Goal: Information Seeking & Learning: Compare options

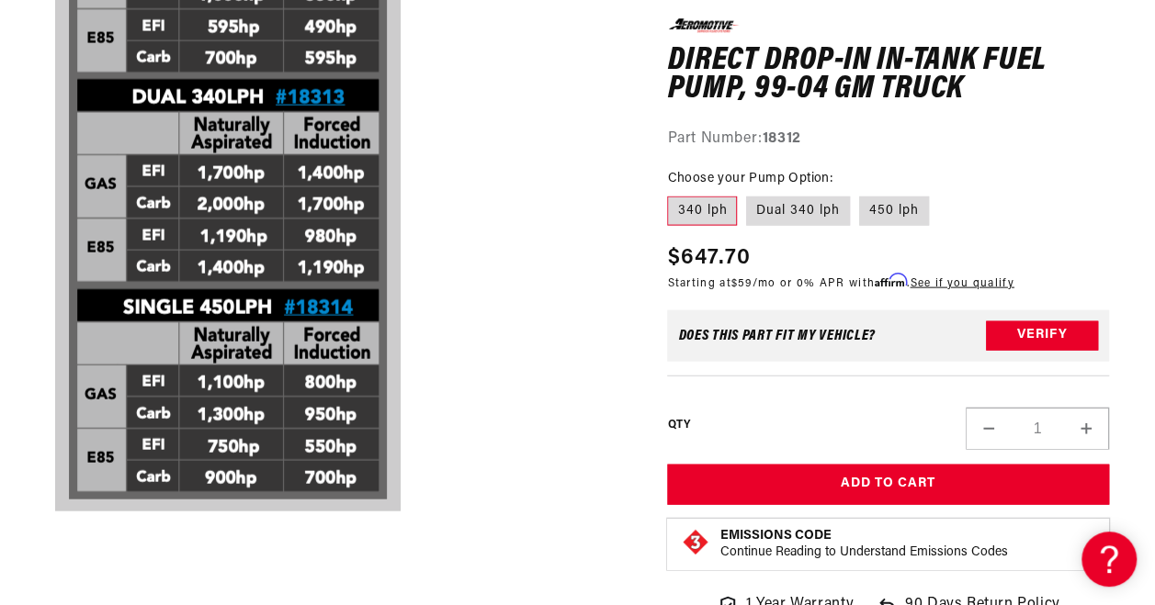
scroll to position [1869, 0]
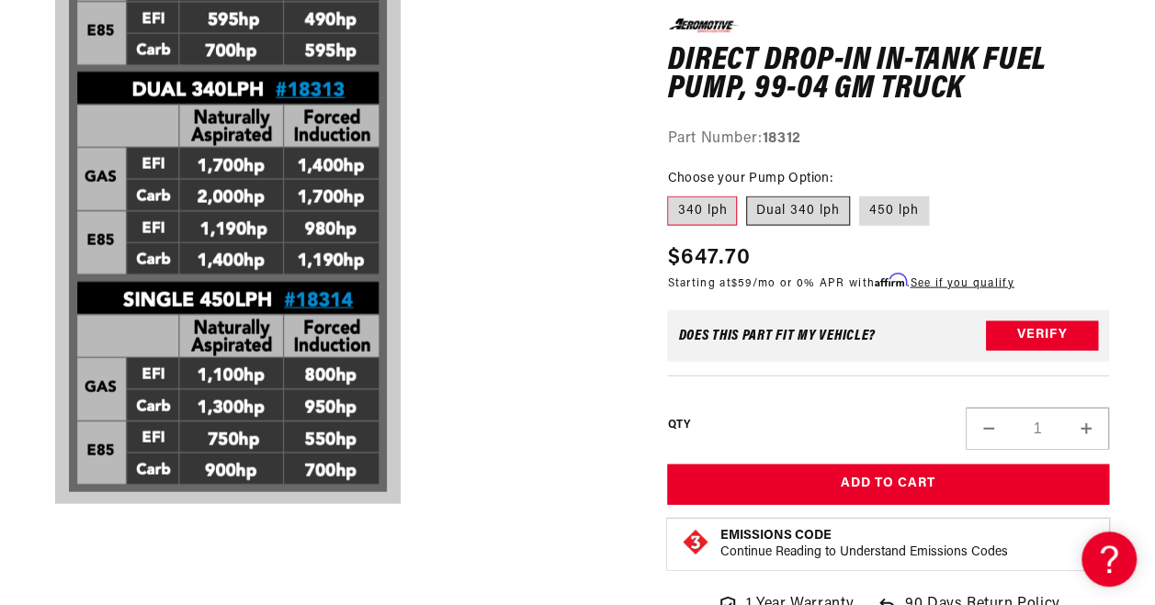
click at [790, 208] on label "Dual 340 lph" at bounding box center [798, 211] width 104 height 29
click at [747, 194] on input "Dual 340 lph" at bounding box center [746, 193] width 1 height 1
radio input "true"
click at [883, 213] on label "450 lph" at bounding box center [894, 211] width 70 height 29
click at [860, 194] on input "450 lph" at bounding box center [859, 193] width 1 height 1
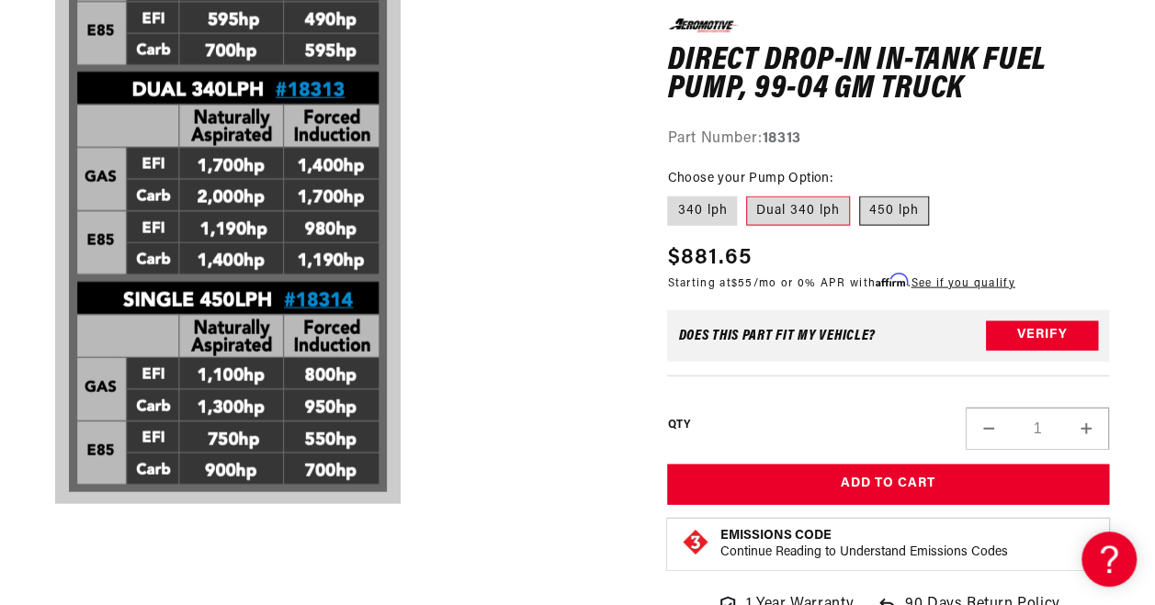
radio input "true"
click at [720, 219] on label "340 lph" at bounding box center [702, 211] width 70 height 29
click at [673, 194] on input "340 lph" at bounding box center [672, 193] width 1 height 1
radio input "true"
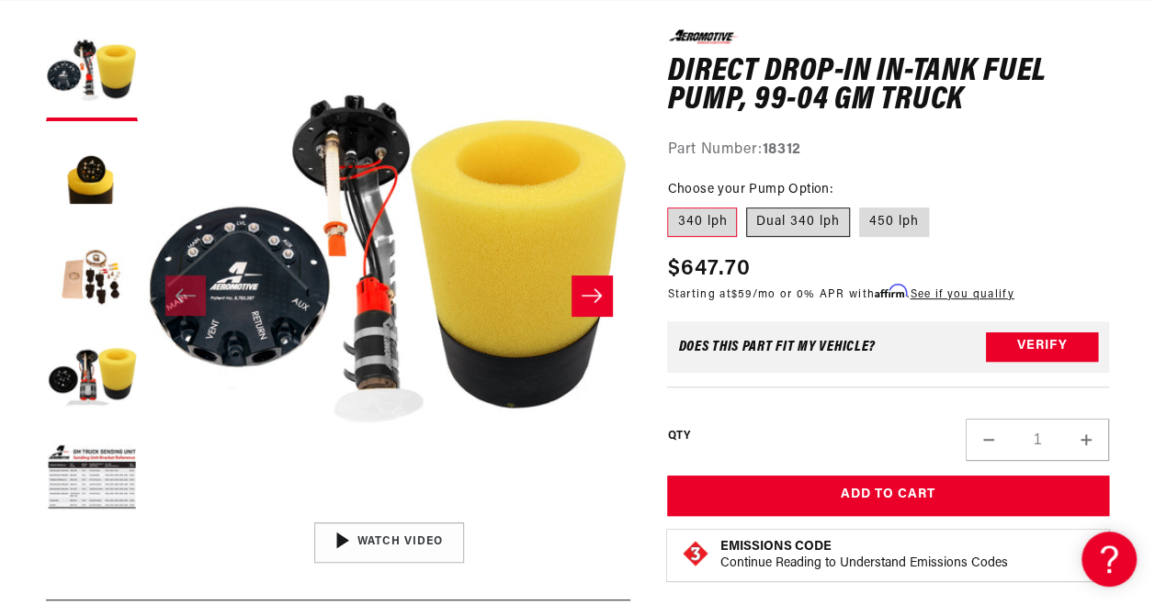
click at [800, 222] on label "Dual 340 lph" at bounding box center [798, 222] width 104 height 29
click at [747, 205] on input "Dual 340 lph" at bounding box center [746, 204] width 1 height 1
radio input "true"
click at [603, 296] on button "Slide right" at bounding box center [591, 296] width 40 height 40
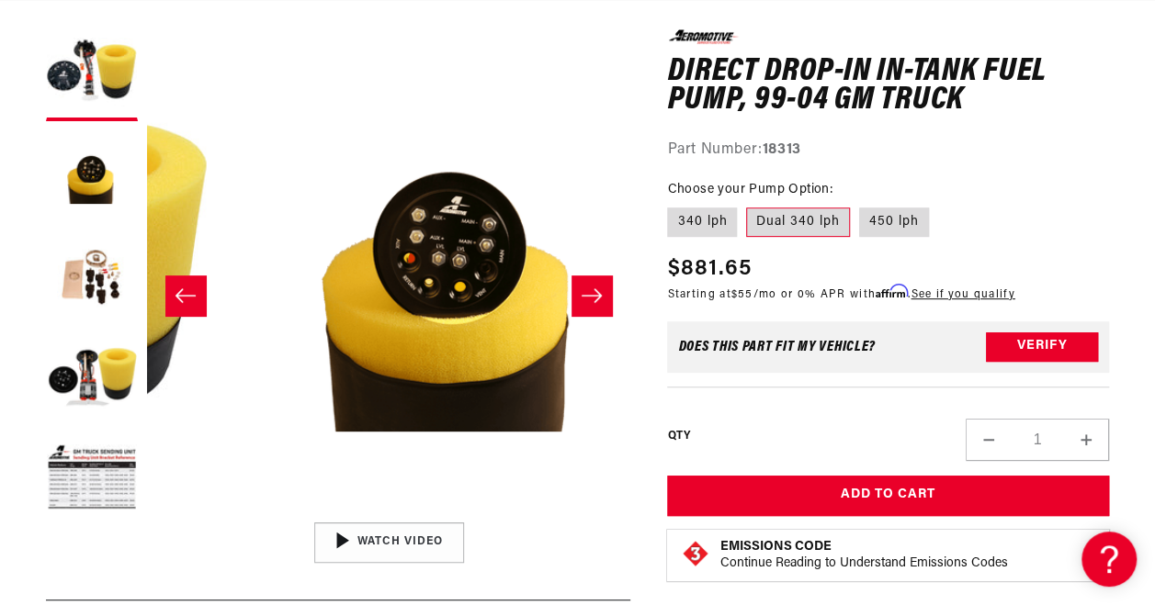
scroll to position [1, 483]
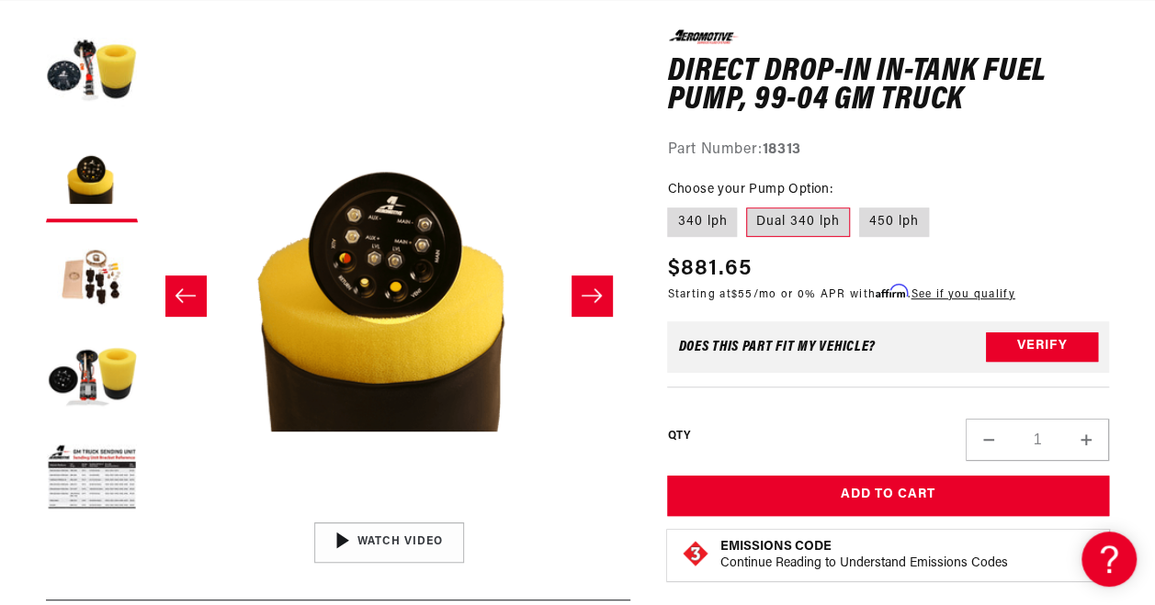
click at [603, 296] on button "Slide right" at bounding box center [591, 296] width 40 height 40
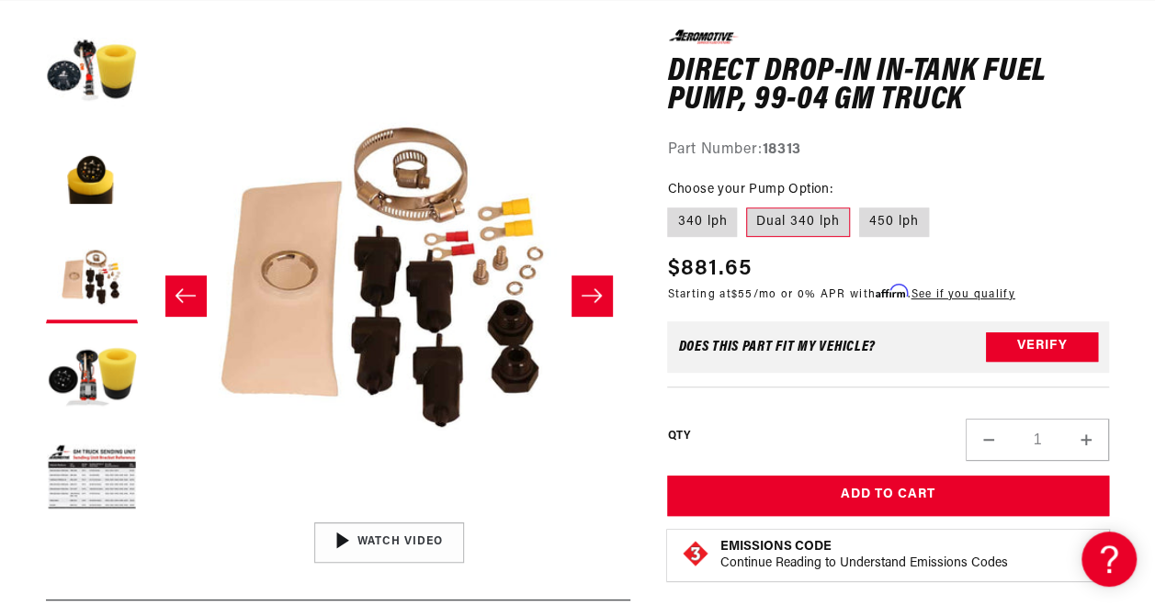
click at [603, 296] on button "Slide right" at bounding box center [591, 296] width 40 height 40
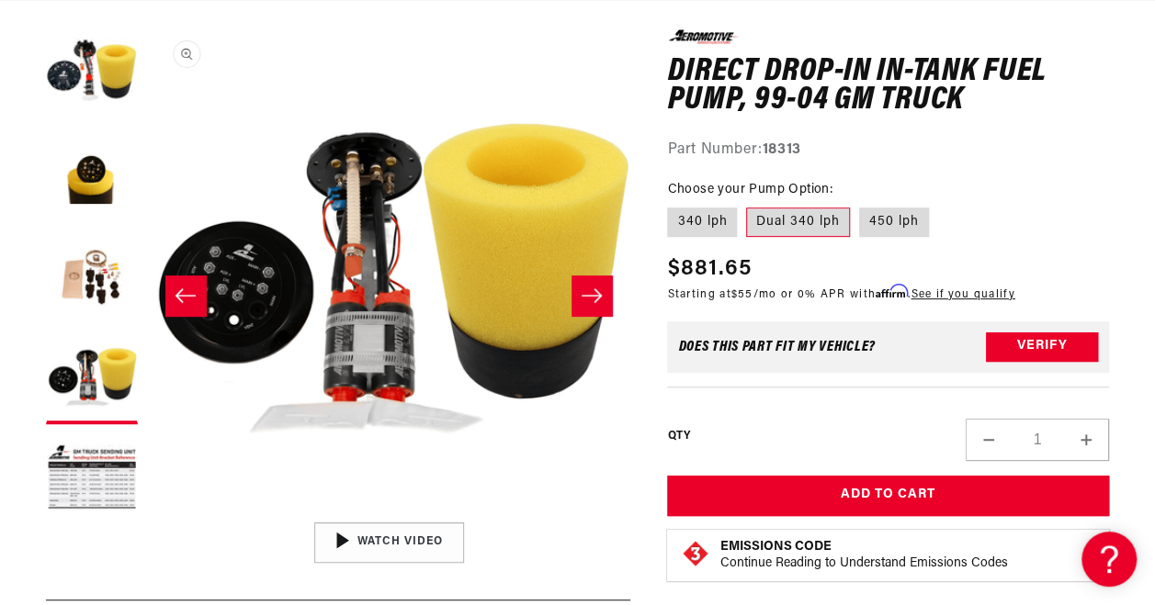
scroll to position [0, 1240]
